Goal: Find specific page/section: Find specific page/section

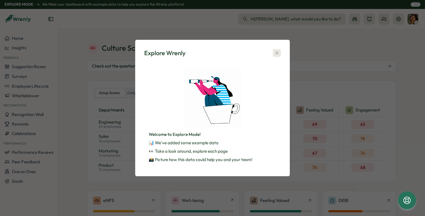
click at [279, 53] on icon "button" at bounding box center [277, 53] width 6 height 6
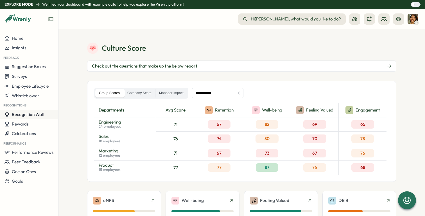
click at [30, 117] on span "Recognition Wall" at bounding box center [28, 114] width 32 height 5
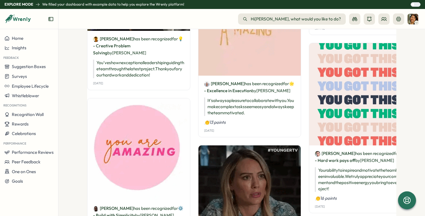
scroll to position [115, 0]
